Goal: Communication & Community: Share content

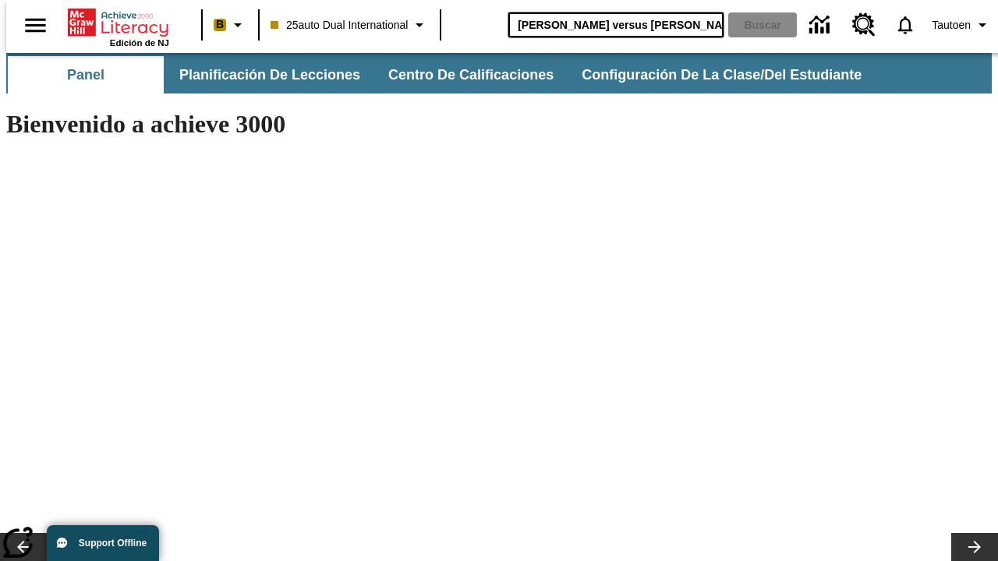
type input "[PERSON_NAME] versus [PERSON_NAME]"
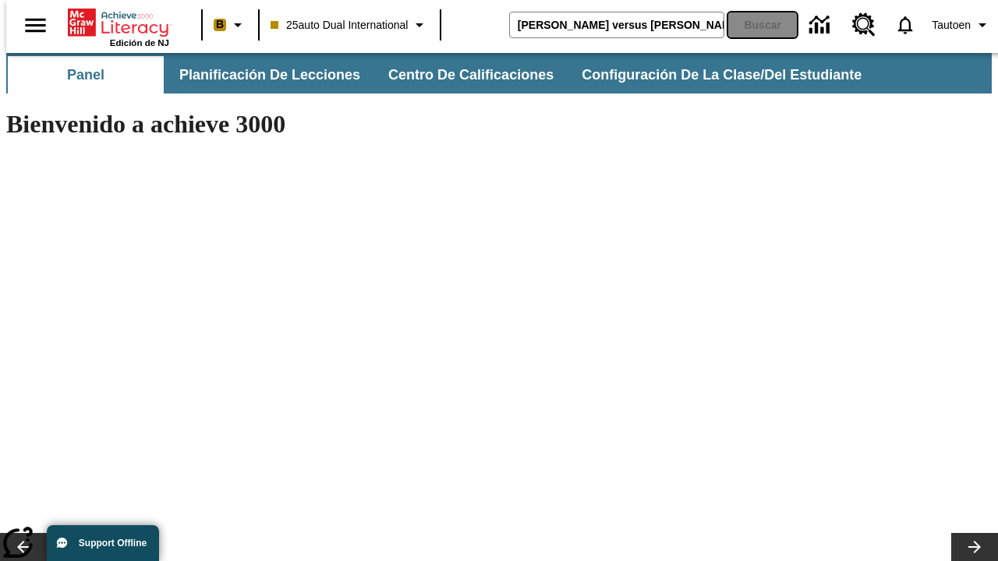
click at [752, 25] on button "Buscar" at bounding box center [762, 24] width 69 height 25
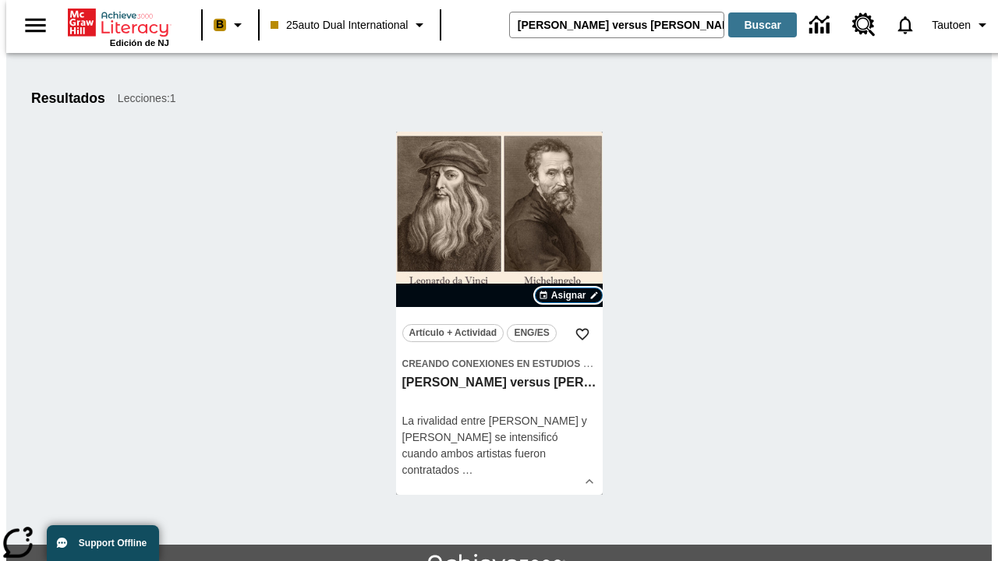
click at [568, 296] on span "Asignar" at bounding box center [568, 295] width 35 height 14
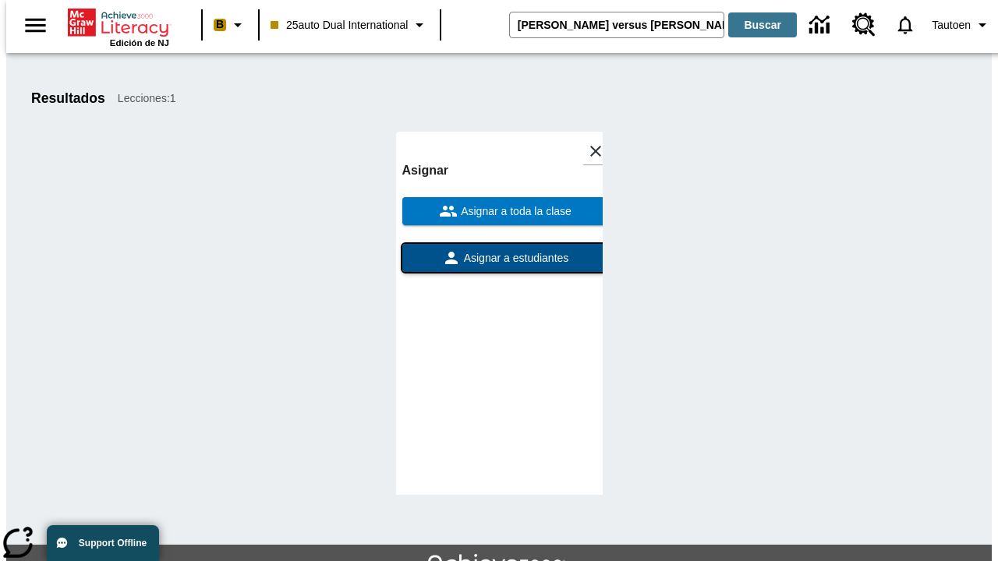
click at [499, 258] on span "Asignar a estudiantes" at bounding box center [515, 258] width 108 height 16
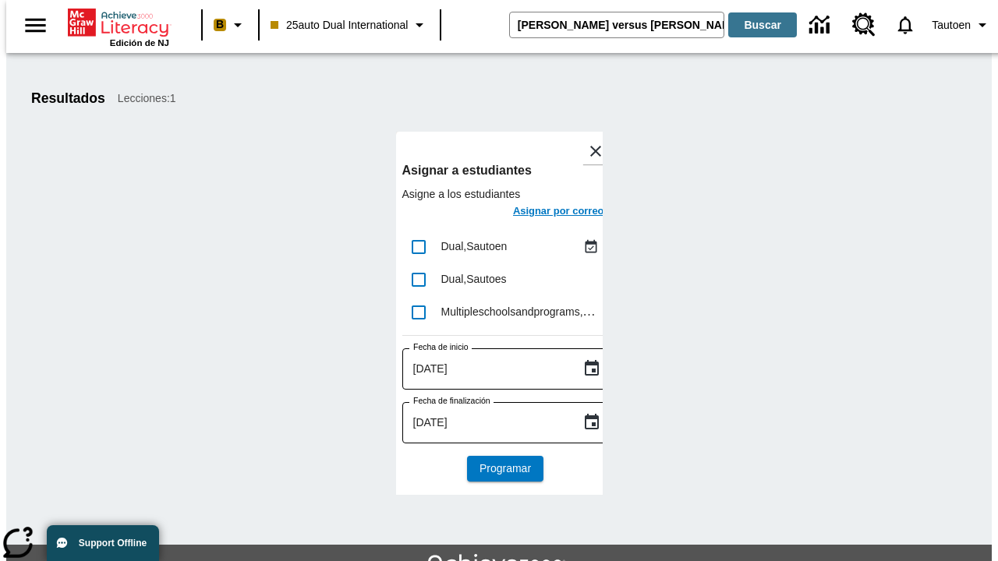
click at [544, 213] on h6 "Asignar por correo" at bounding box center [558, 212] width 91 height 18
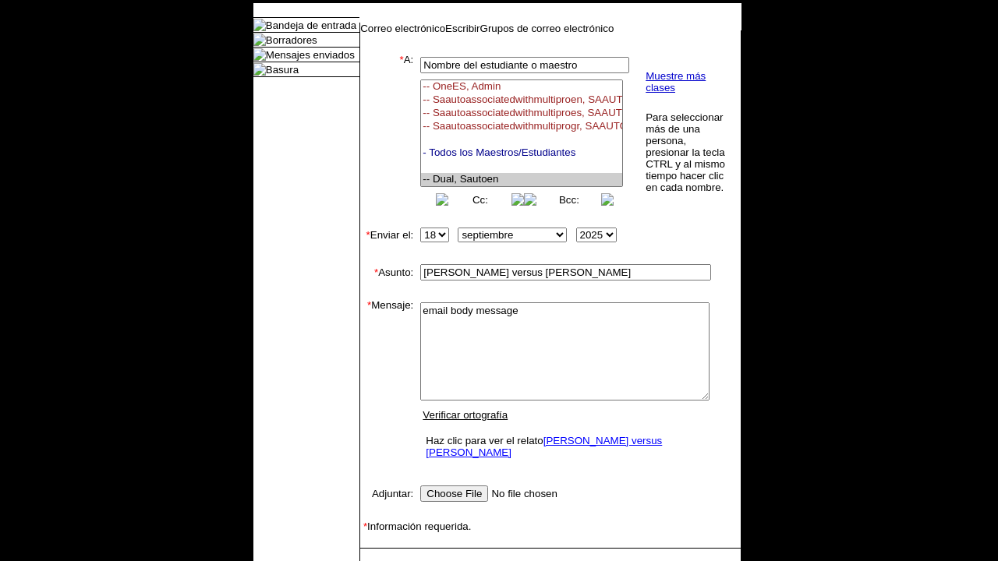
select select "U,21476361,1"
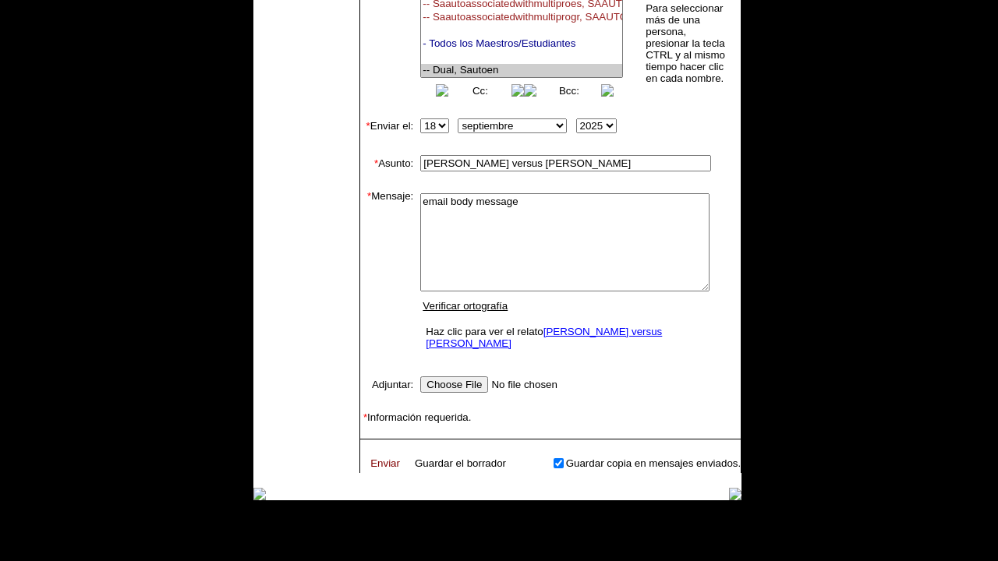
type textarea "email body message"
click at [377, 458] on link "Enviar" at bounding box center [385, 464] width 30 height 12
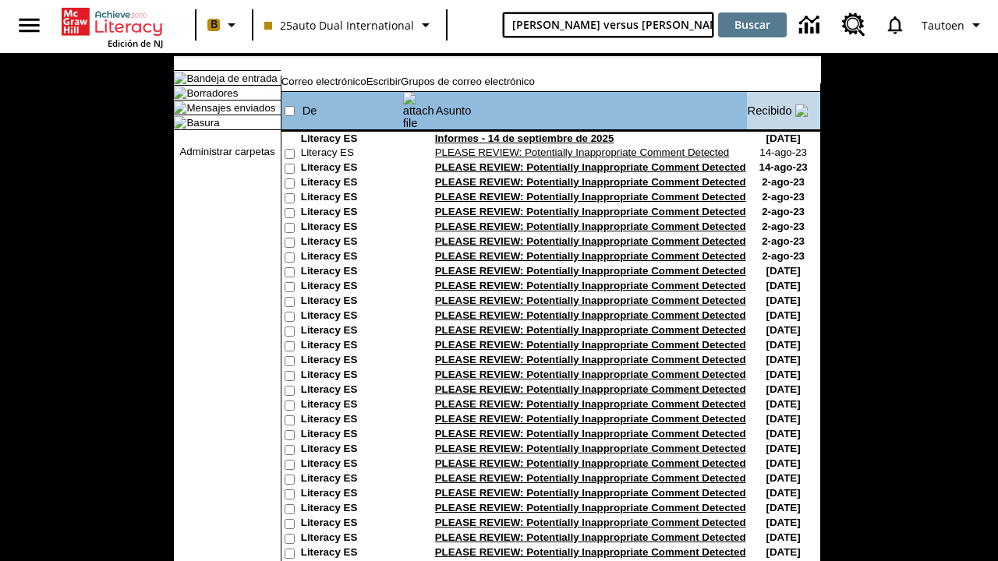
type input "Miguel Ángel versus Leonardo"
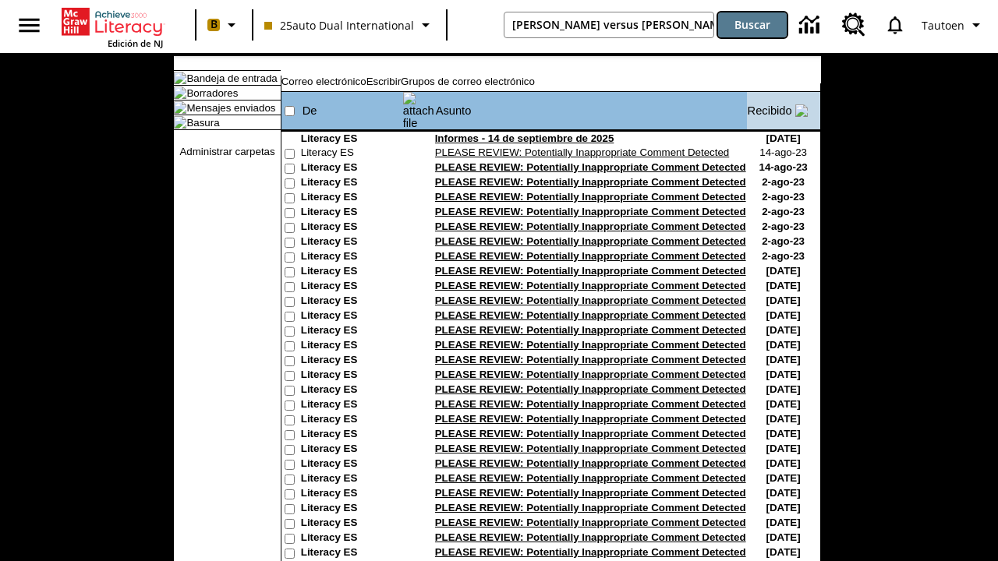
click at [752, 25] on button "Buscar" at bounding box center [752, 24] width 69 height 25
